Goal: Find specific page/section: Find specific page/section

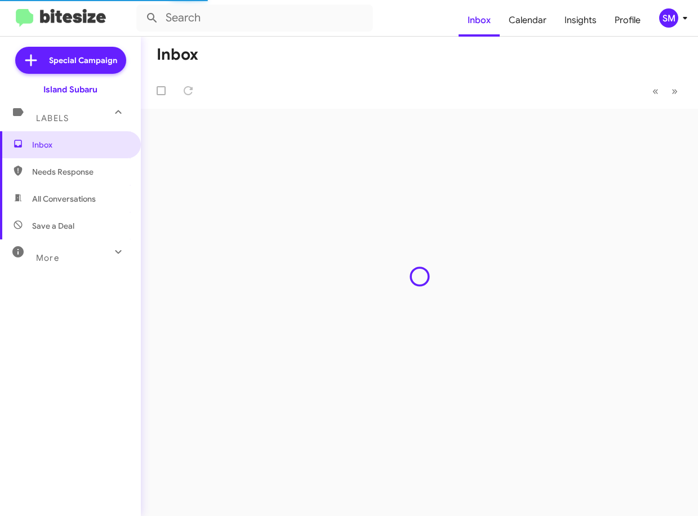
click at [54, 222] on span "Save a Deal" at bounding box center [53, 225] width 42 height 11
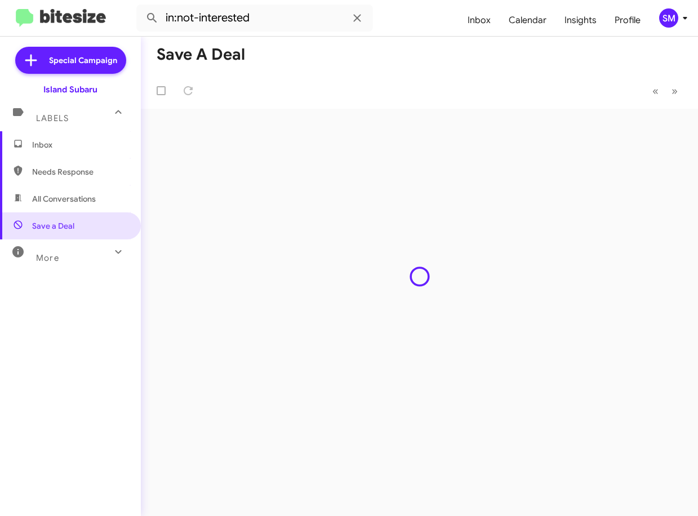
click at [54, 202] on span "All Conversations" at bounding box center [64, 198] width 64 height 11
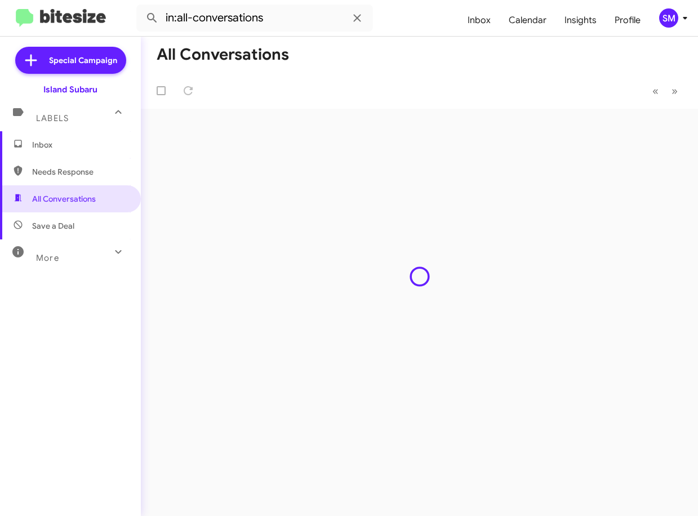
click at [683, 18] on icon at bounding box center [686, 18] width 14 height 14
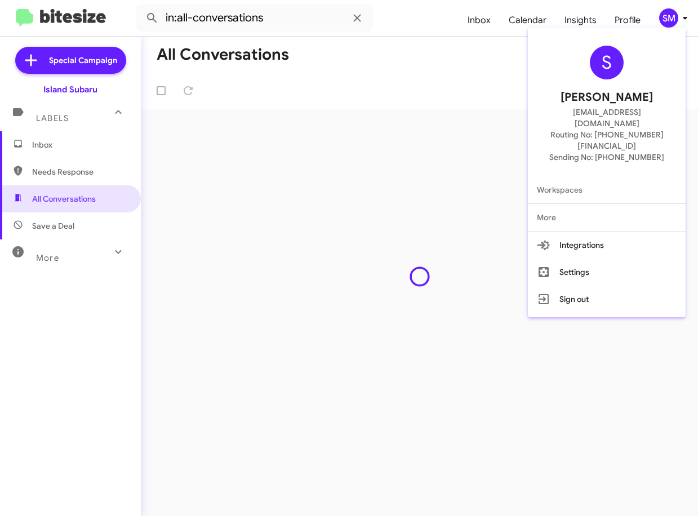
click at [81, 369] on div at bounding box center [349, 258] width 698 height 516
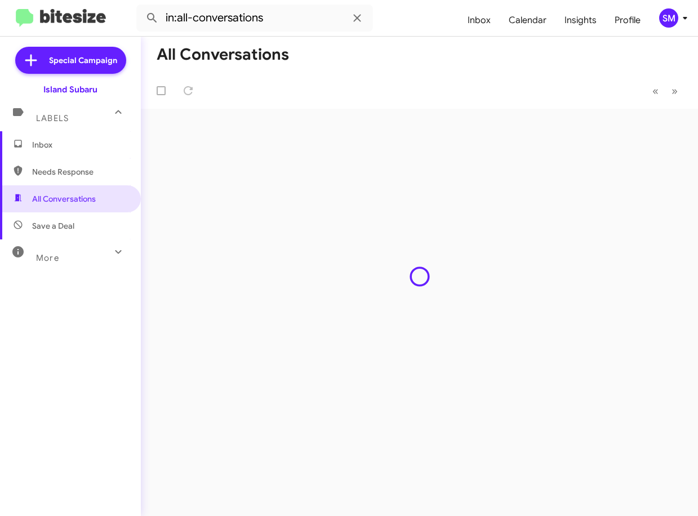
click at [82, 225] on span "Save a Deal" at bounding box center [70, 226] width 141 height 27
type input "in:not-interested"
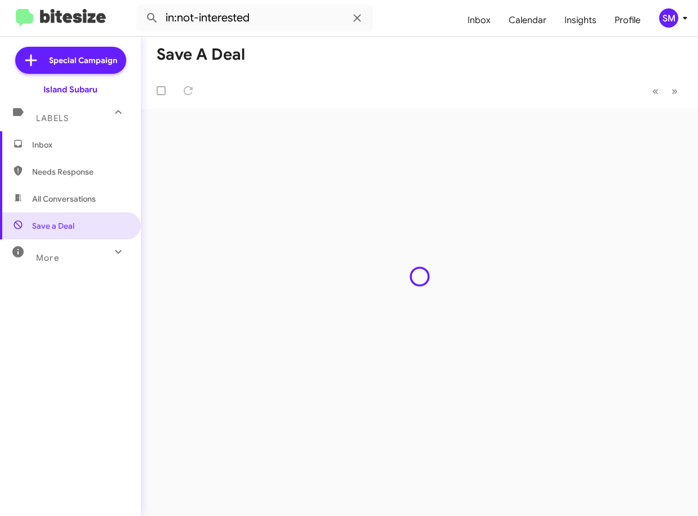
click at [64, 14] on img at bounding box center [61, 18] width 90 height 19
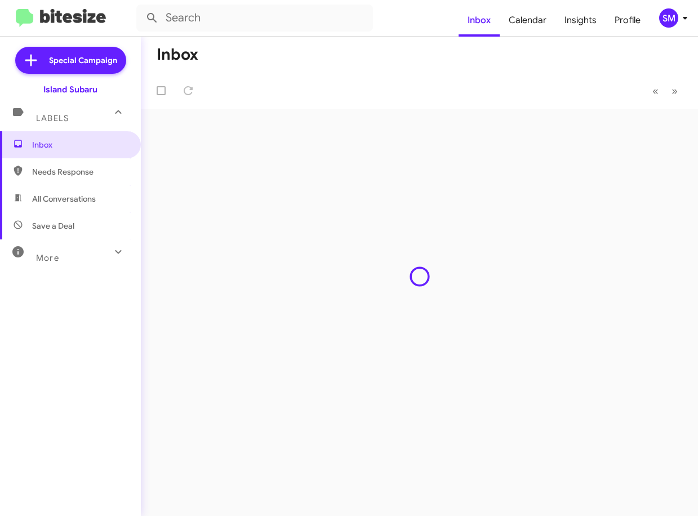
click at [43, 225] on span "Save a Deal" at bounding box center [53, 225] width 42 height 11
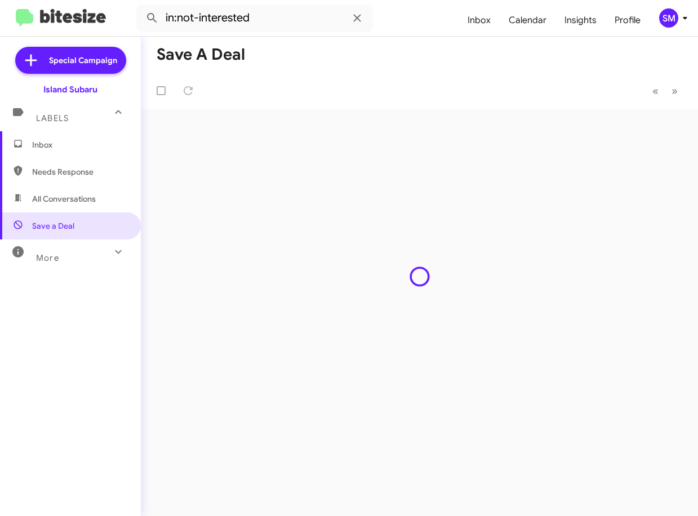
click at [99, 173] on span "Needs Response" at bounding box center [80, 171] width 96 height 11
type input "in:needs-response"
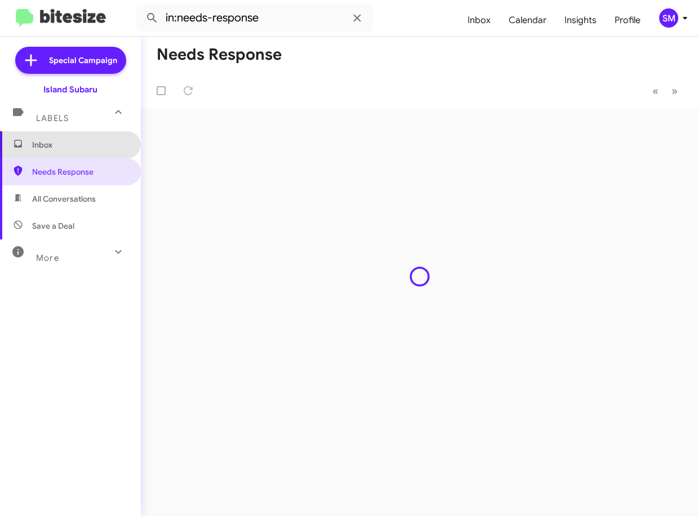
click at [90, 134] on span "Inbox" at bounding box center [70, 144] width 141 height 27
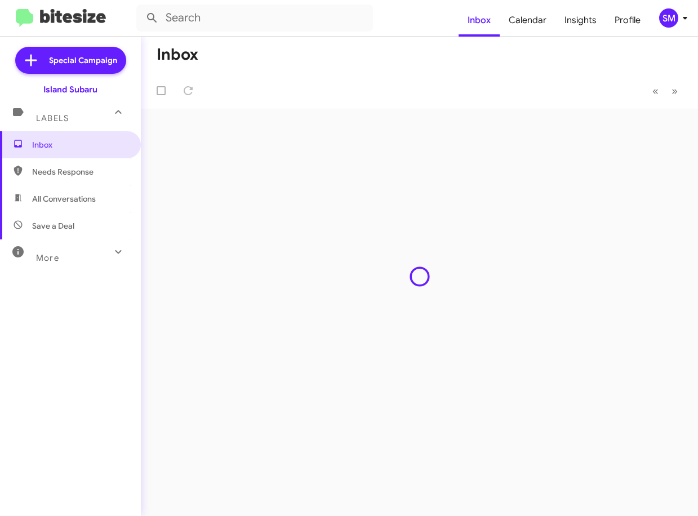
click at [70, 252] on div "More" at bounding box center [59, 253] width 100 height 21
click at [82, 225] on span "Save a Deal" at bounding box center [70, 226] width 141 height 27
type input "in:not-interested"
click at [689, 20] on icon at bounding box center [686, 18] width 14 height 14
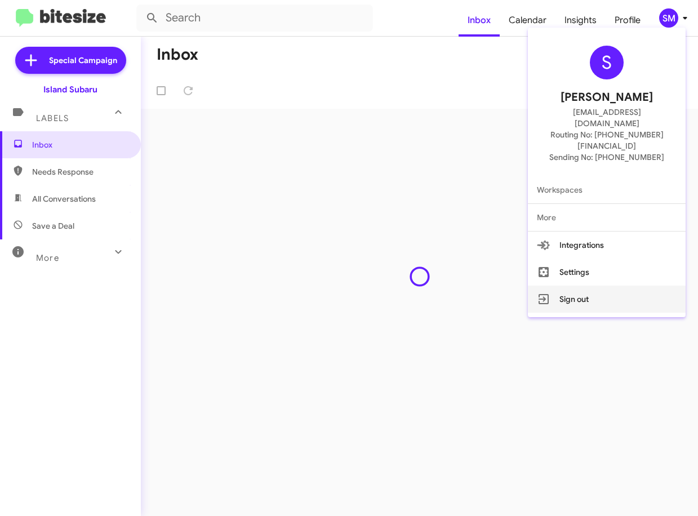
click at [590, 286] on button "Sign out" at bounding box center [607, 299] width 158 height 27
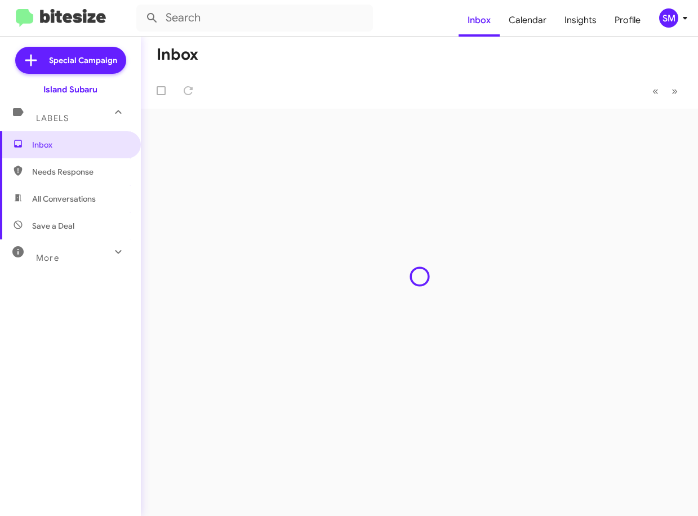
click at [685, 19] on icon at bounding box center [685, 18] width 4 height 3
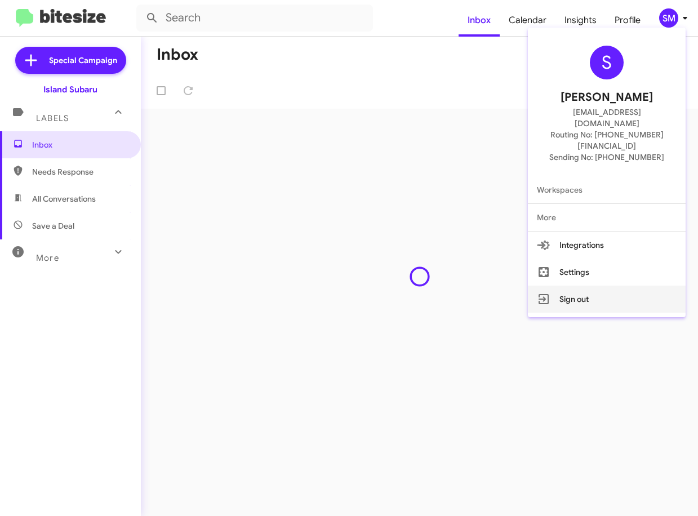
click at [583, 286] on button "Sign out" at bounding box center [607, 299] width 158 height 27
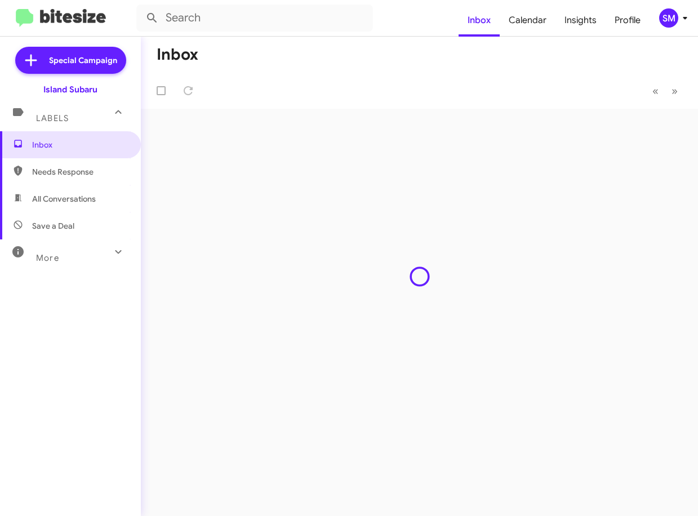
click at [104, 161] on span "Needs Response" at bounding box center [70, 171] width 141 height 27
type input "in:needs-response"
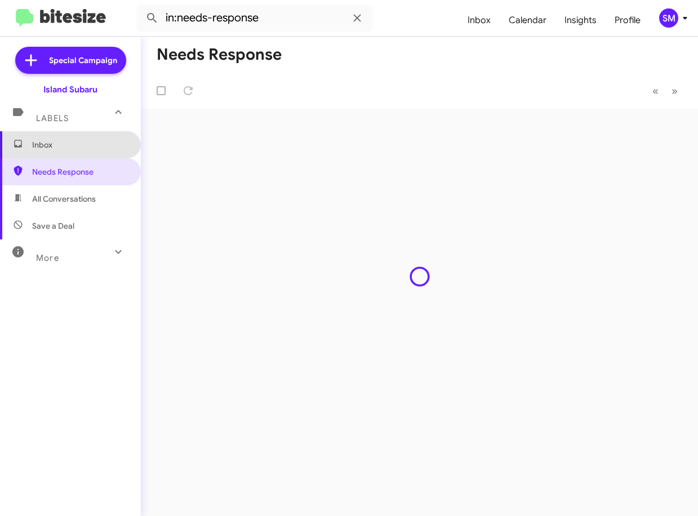
click at [103, 150] on span "Inbox" at bounding box center [80, 144] width 96 height 11
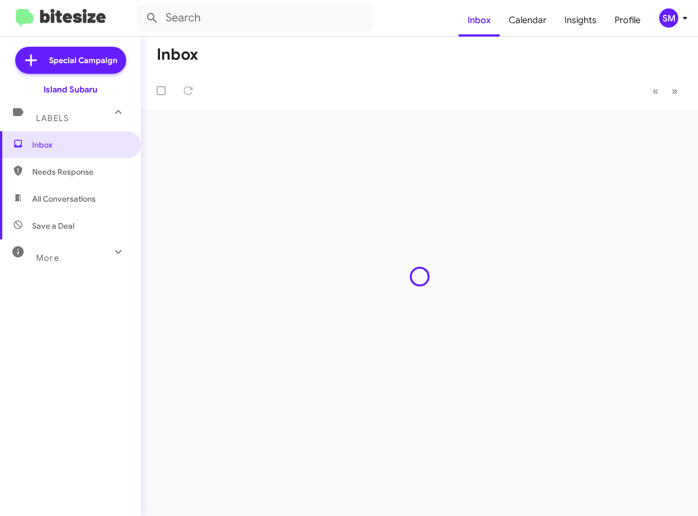
click at [112, 254] on icon at bounding box center [119, 252] width 14 height 14
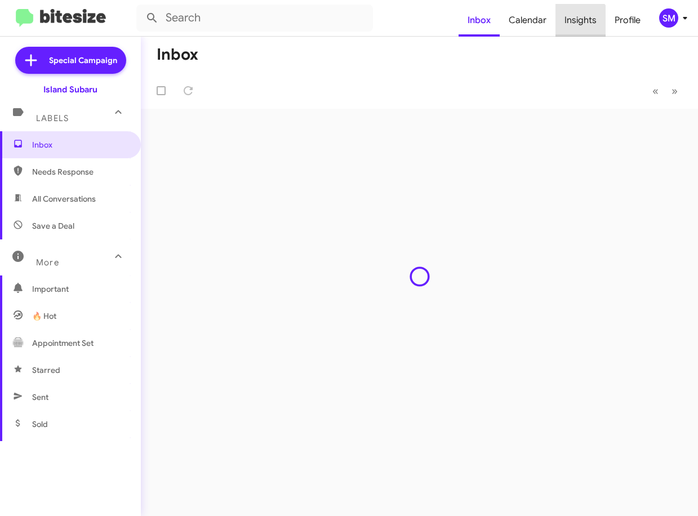
click at [576, 26] on span "Insights" at bounding box center [581, 20] width 50 height 33
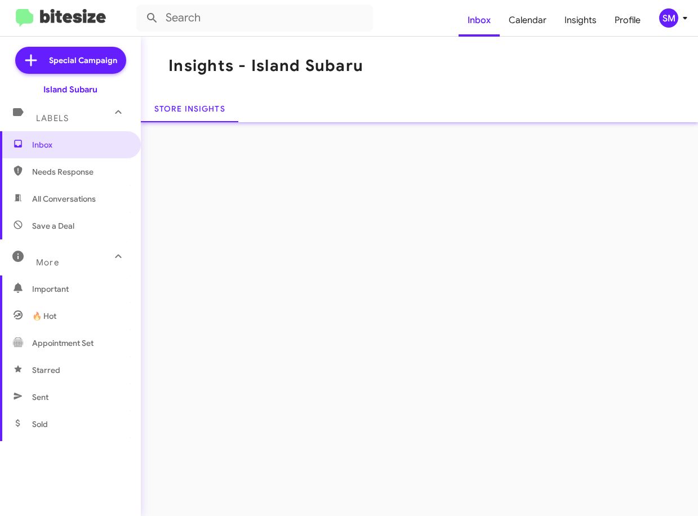
click at [73, 226] on span "Save a Deal" at bounding box center [53, 225] width 42 height 11
click at [605, 291] on div "Insights - Island Subaru Store Insights" at bounding box center [420, 277] width 558 height 480
click at [70, 228] on span "Save a Deal" at bounding box center [53, 225] width 42 height 11
type input "in:not-interested"
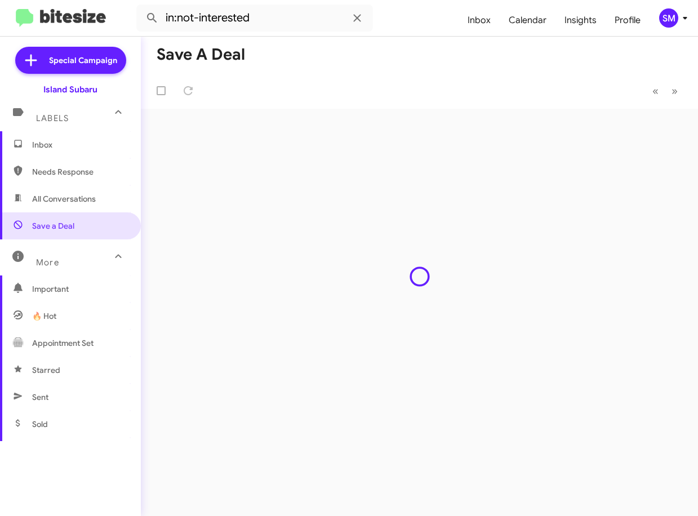
click at [94, 141] on span "Inbox" at bounding box center [80, 144] width 96 height 11
